Goal: Navigation & Orientation: Find specific page/section

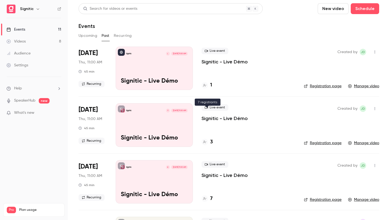
scroll to position [87, 0]
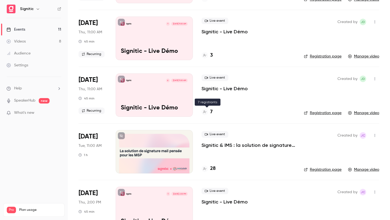
click at [204, 113] on icon at bounding box center [204, 111] width 3 height 3
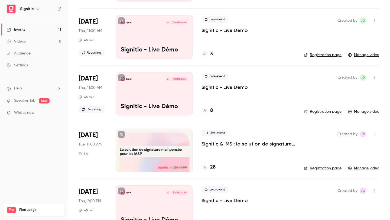
scroll to position [89, 0]
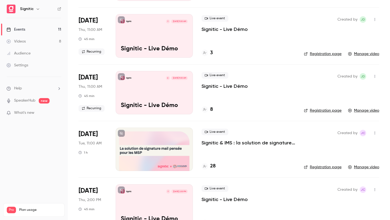
click at [205, 109] on icon at bounding box center [204, 109] width 3 height 3
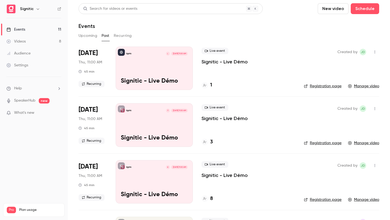
click at [26, 42] on link "Videos 8" at bounding box center [34, 41] width 68 height 12
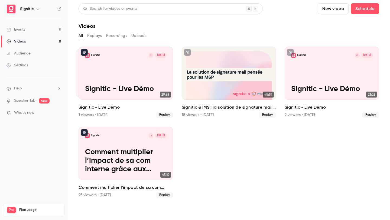
click at [46, 31] on link "Events 11" at bounding box center [34, 30] width 68 height 12
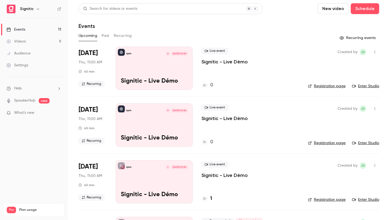
click at [111, 35] on div "Upcoming Past Recurring" at bounding box center [228, 35] width 300 height 9
click at [107, 35] on button "Past" at bounding box center [105, 35] width 8 height 9
click at [119, 35] on button "Recurring" at bounding box center [123, 35] width 18 height 9
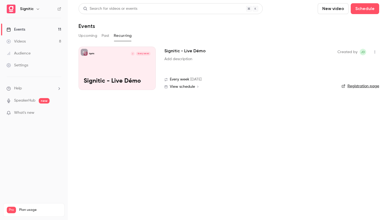
click at [101, 39] on div "Upcoming Past Recurring" at bounding box center [228, 35] width 300 height 9
click at [89, 37] on button "Upcoming" at bounding box center [87, 35] width 19 height 9
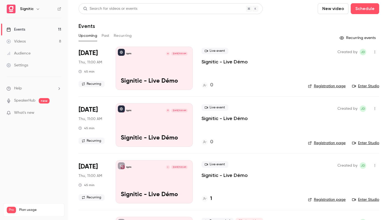
click at [105, 38] on button "Past" at bounding box center [105, 35] width 8 height 9
click at [93, 36] on button "Upcoming" at bounding box center [87, 35] width 19 height 9
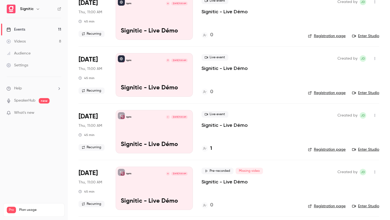
scroll to position [49, 0]
